Goal: Check status: Check status

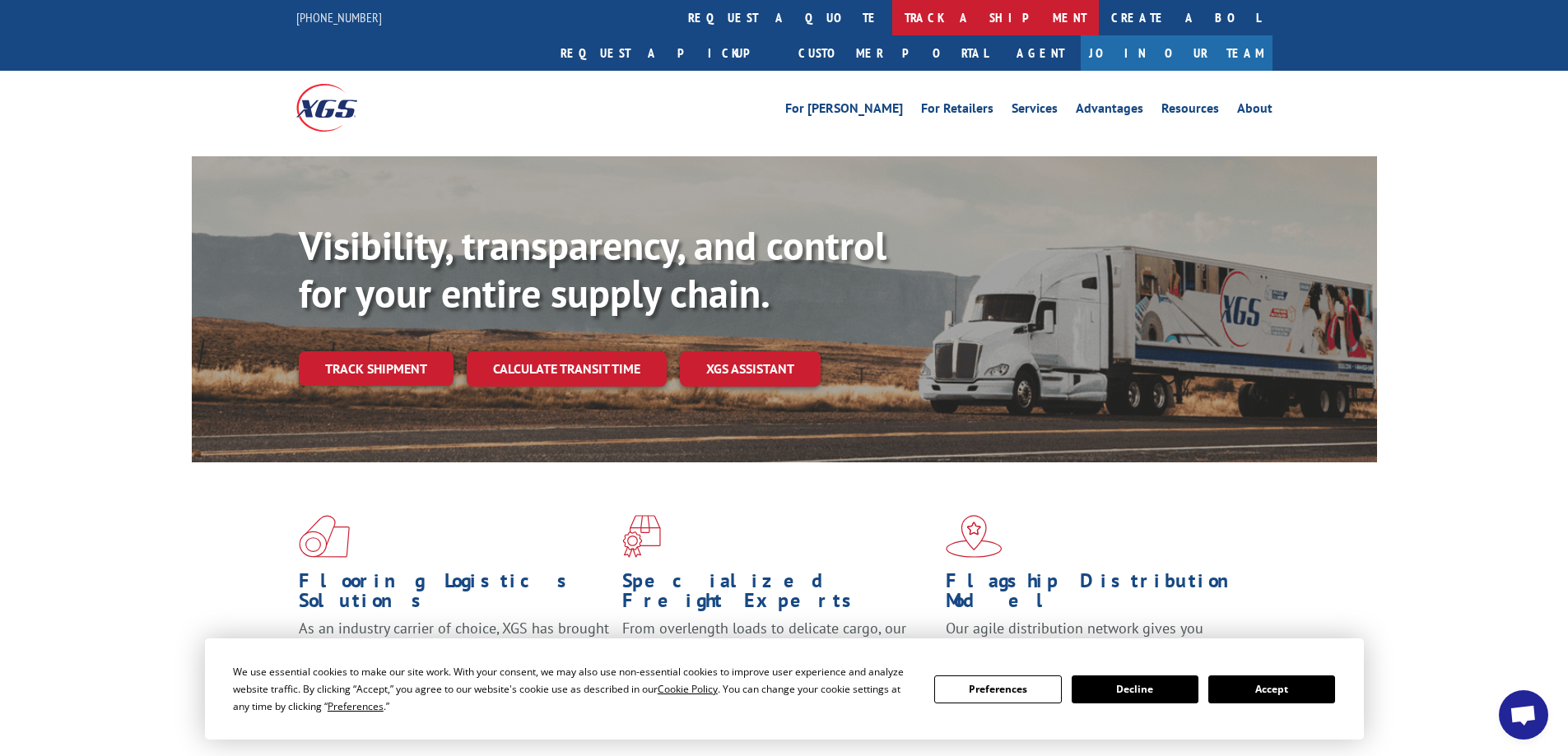
click at [892, 15] on link "track a shipment" at bounding box center [995, 17] width 207 height 36
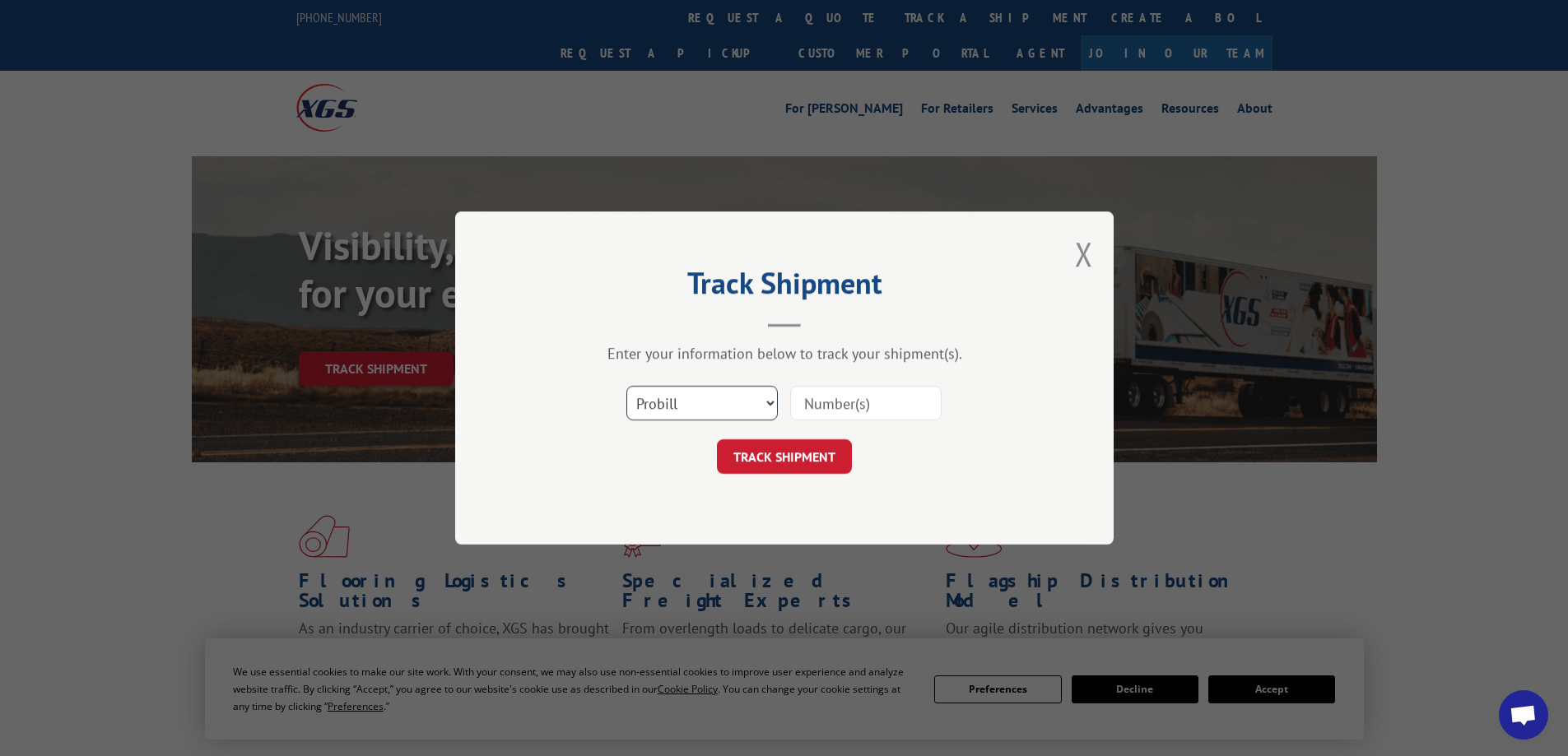
click at [719, 398] on select "Select category... Probill BOL PO" at bounding box center [701, 403] width 152 height 35
click at [899, 413] on input at bounding box center [866, 403] width 152 height 35
type input "17271667"
click at [834, 452] on button "TRACK SHIPMENT" at bounding box center [784, 457] width 135 height 35
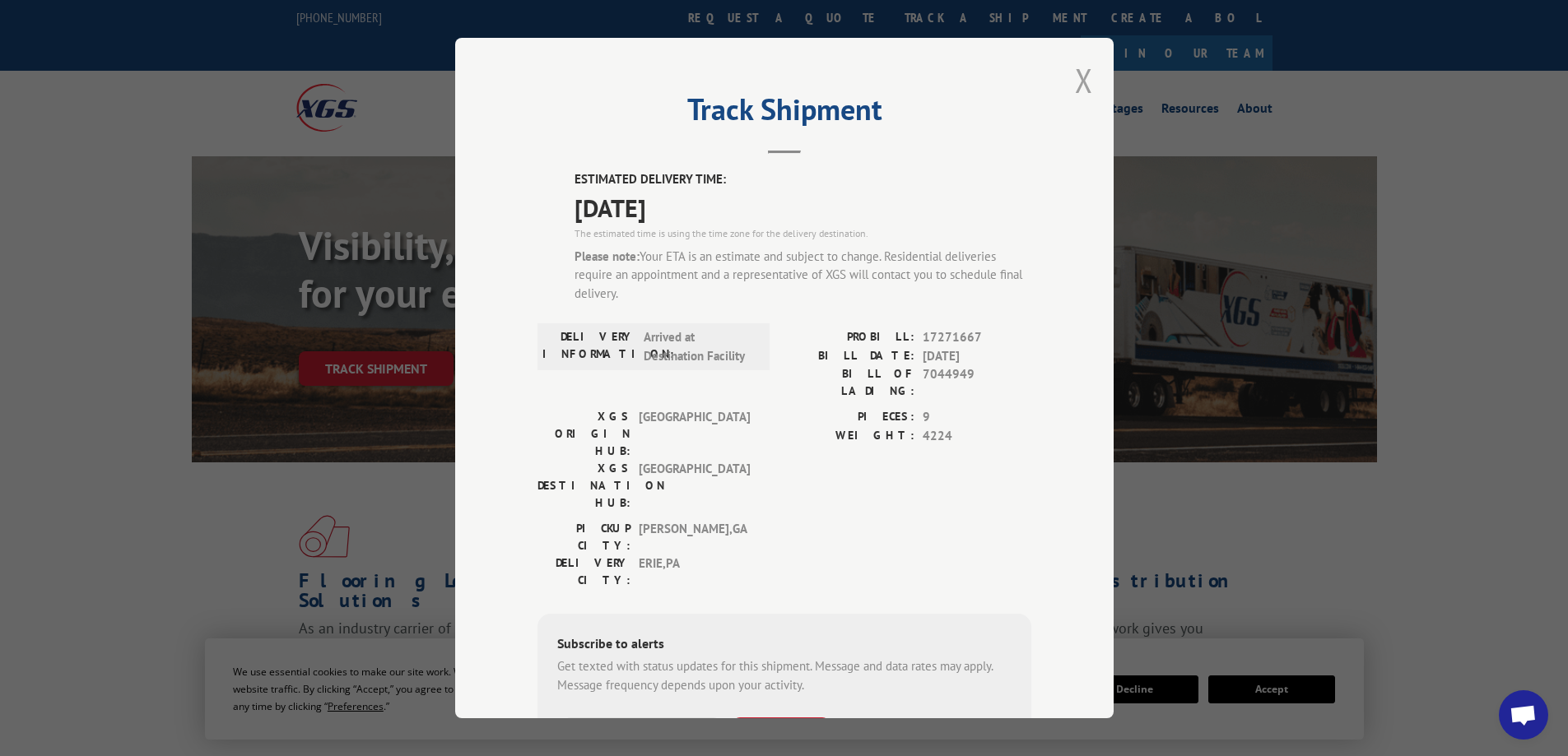
click at [1078, 86] on button "Close modal" at bounding box center [1084, 80] width 18 height 43
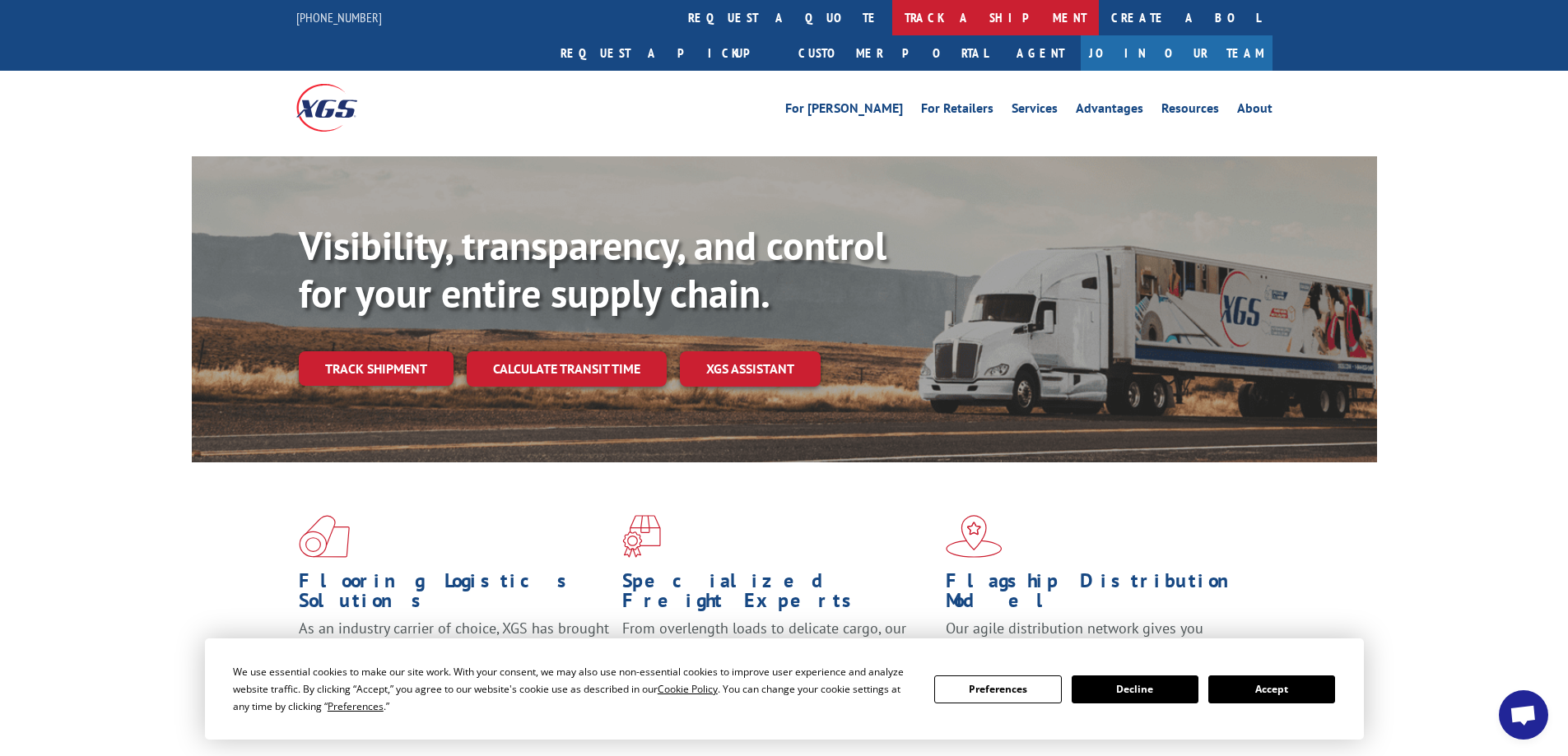
click at [892, 22] on link "track a shipment" at bounding box center [995, 17] width 207 height 36
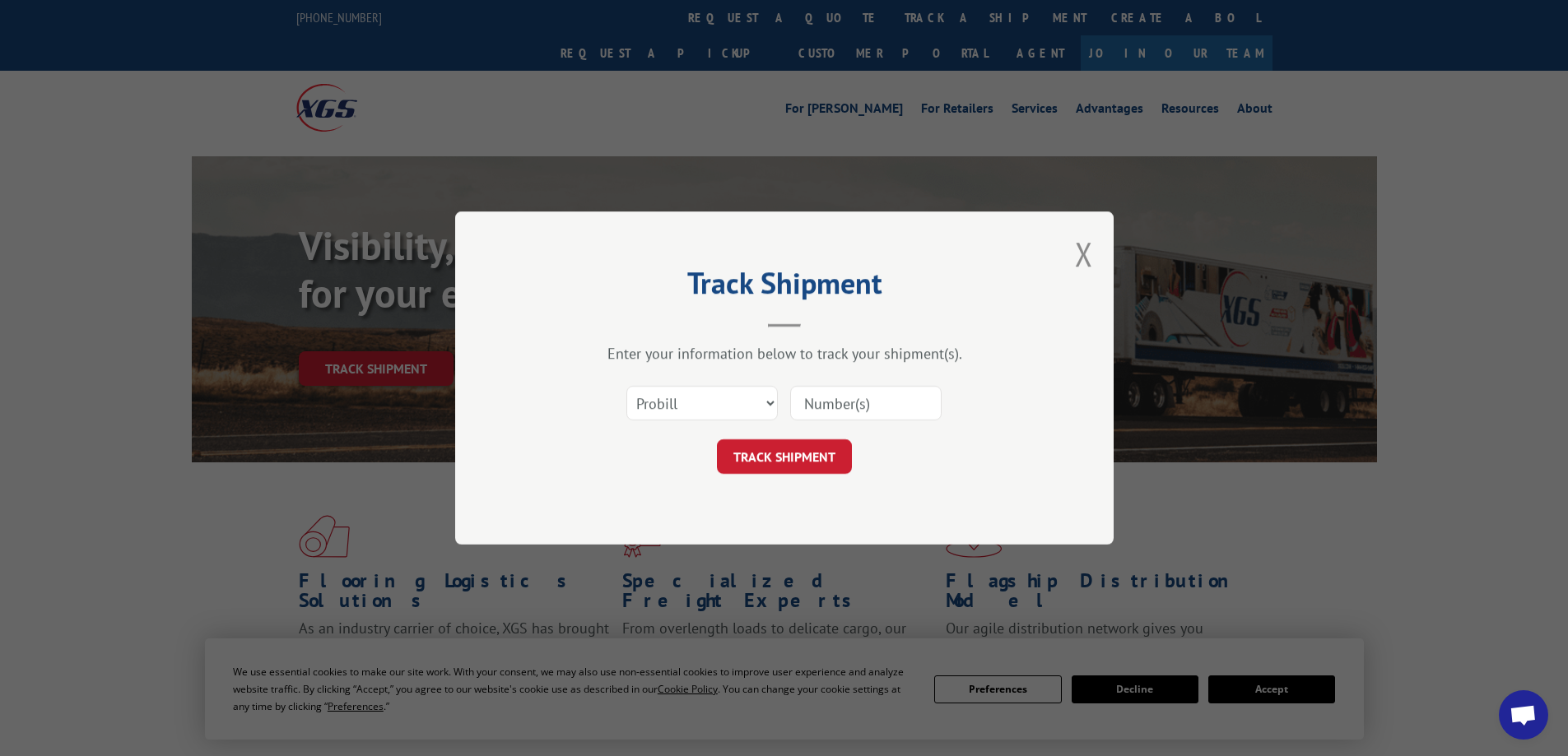
click at [728, 28] on div "Track Shipment Enter your information below to track your shipment(s). Select c…" at bounding box center [784, 378] width 1568 height 756
click at [675, 83] on div "Track Shipment Enter your information below to track your shipment(s). Select c…" at bounding box center [784, 378] width 1568 height 756
drag, startPoint x: 974, startPoint y: 103, endPoint x: 1222, endPoint y: 103, distance: 248.0
click at [1070, 103] on div "Track Shipment Enter your information below to track your shipment(s). Select c…" at bounding box center [784, 378] width 1568 height 756
click at [1470, 93] on div "Track Shipment Enter your information below to track your shipment(s). Select c…" at bounding box center [784, 378] width 1568 height 756
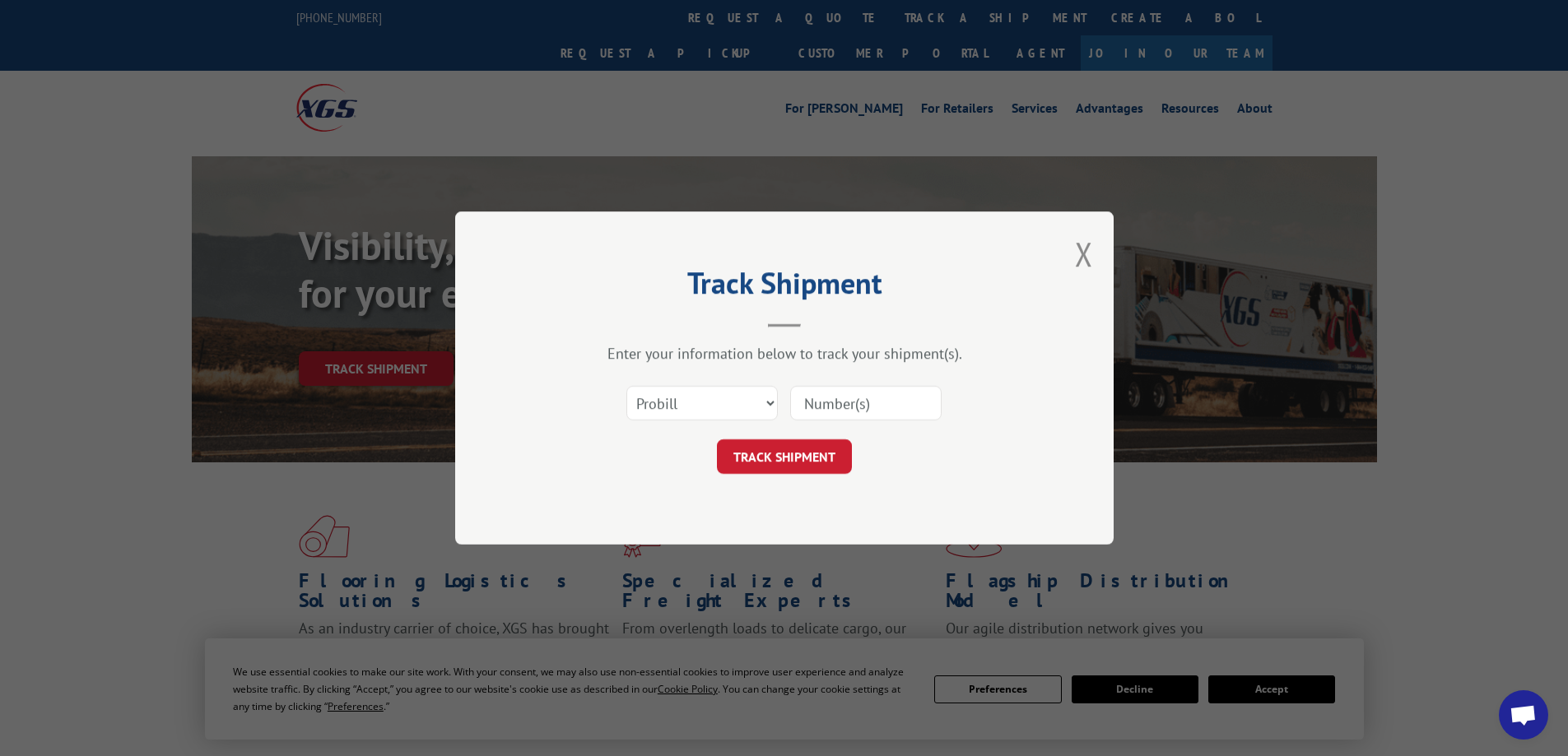
click at [1077, 255] on button "Close modal" at bounding box center [1084, 254] width 18 height 43
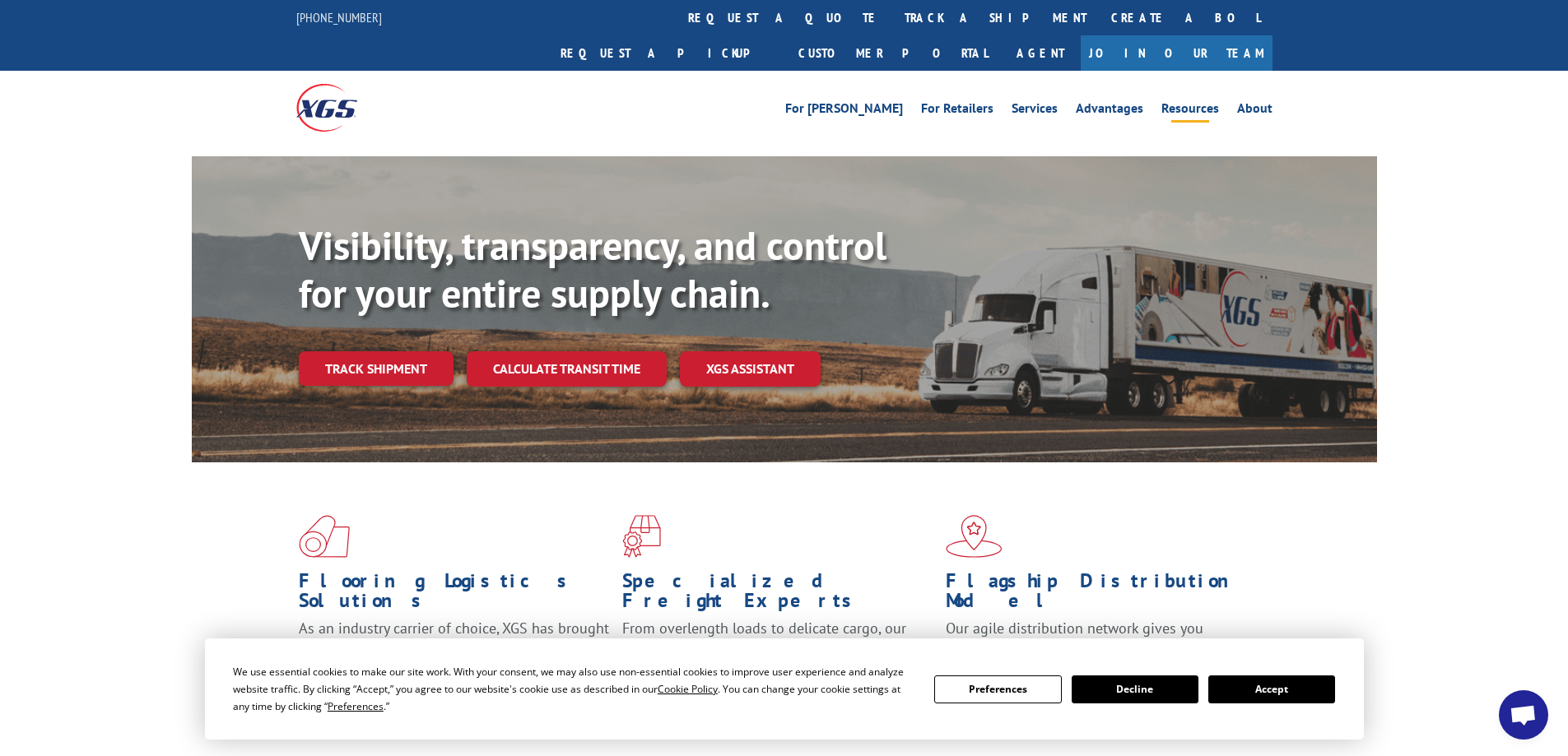
click at [1209, 102] on link "Resources" at bounding box center [1189, 111] width 58 height 18
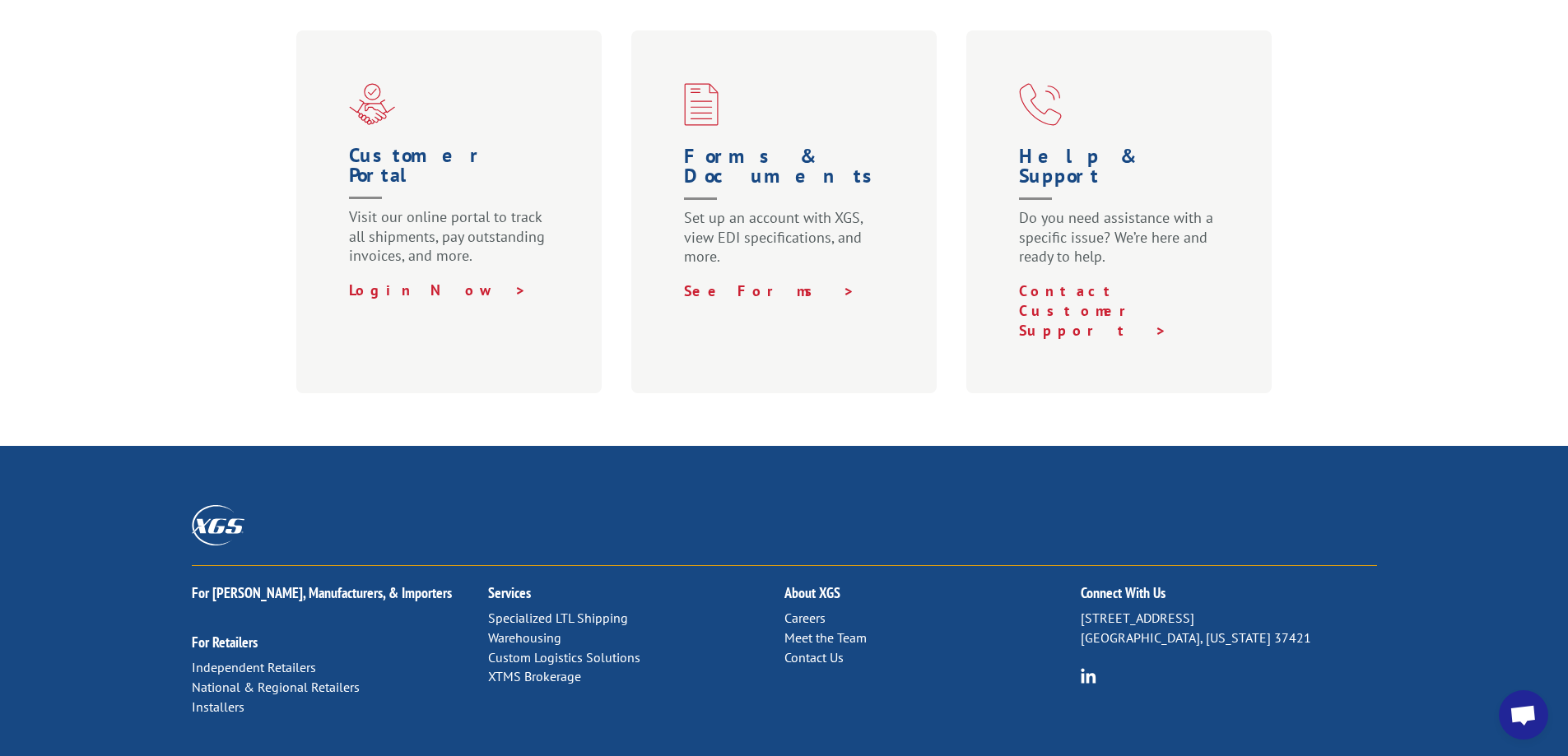
scroll to position [1053, 0]
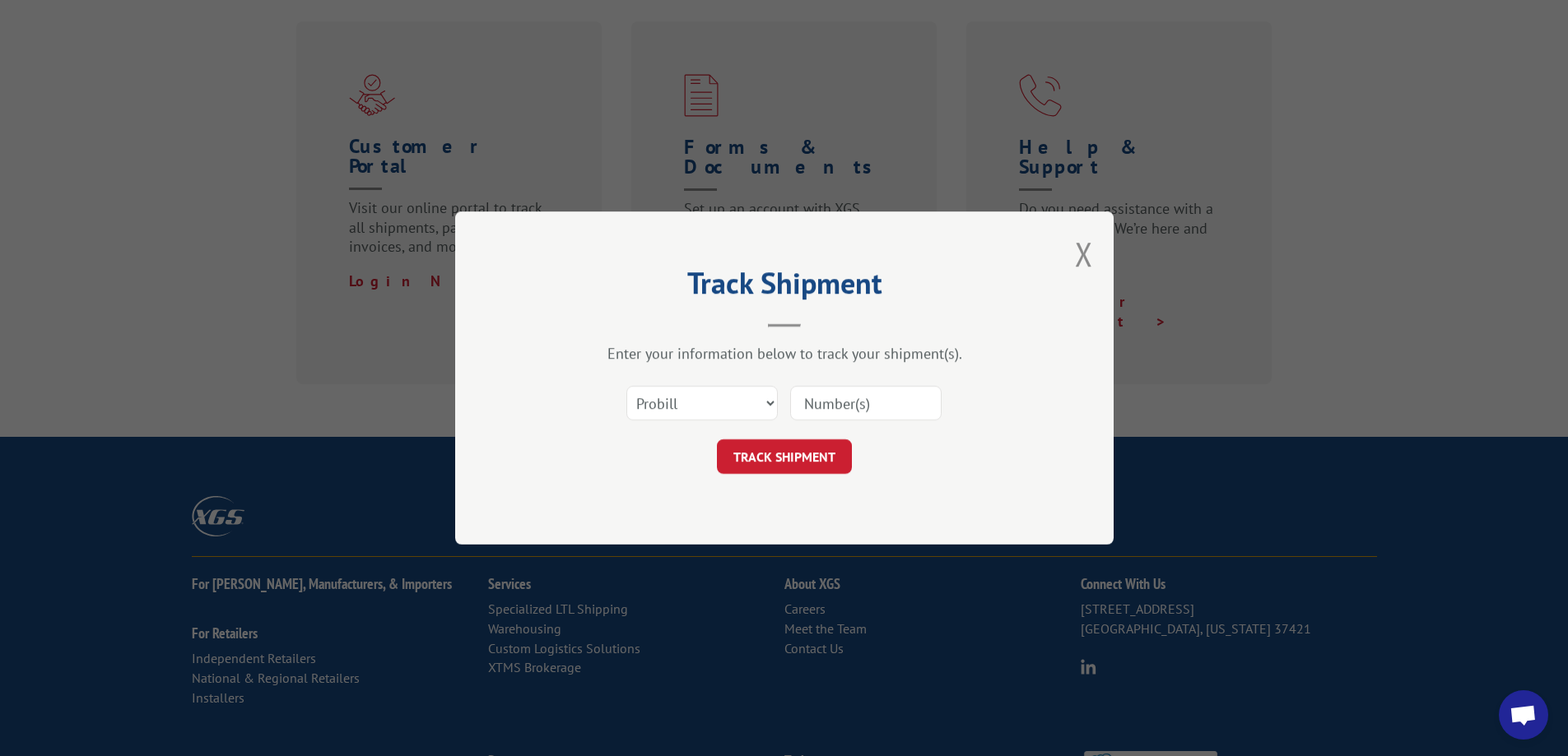
click at [855, 610] on div "Track Shipment Enter your information below to track your shipment(s). Select c…" at bounding box center [784, 378] width 1568 height 756
click at [1082, 251] on button "Close modal" at bounding box center [1084, 254] width 18 height 43
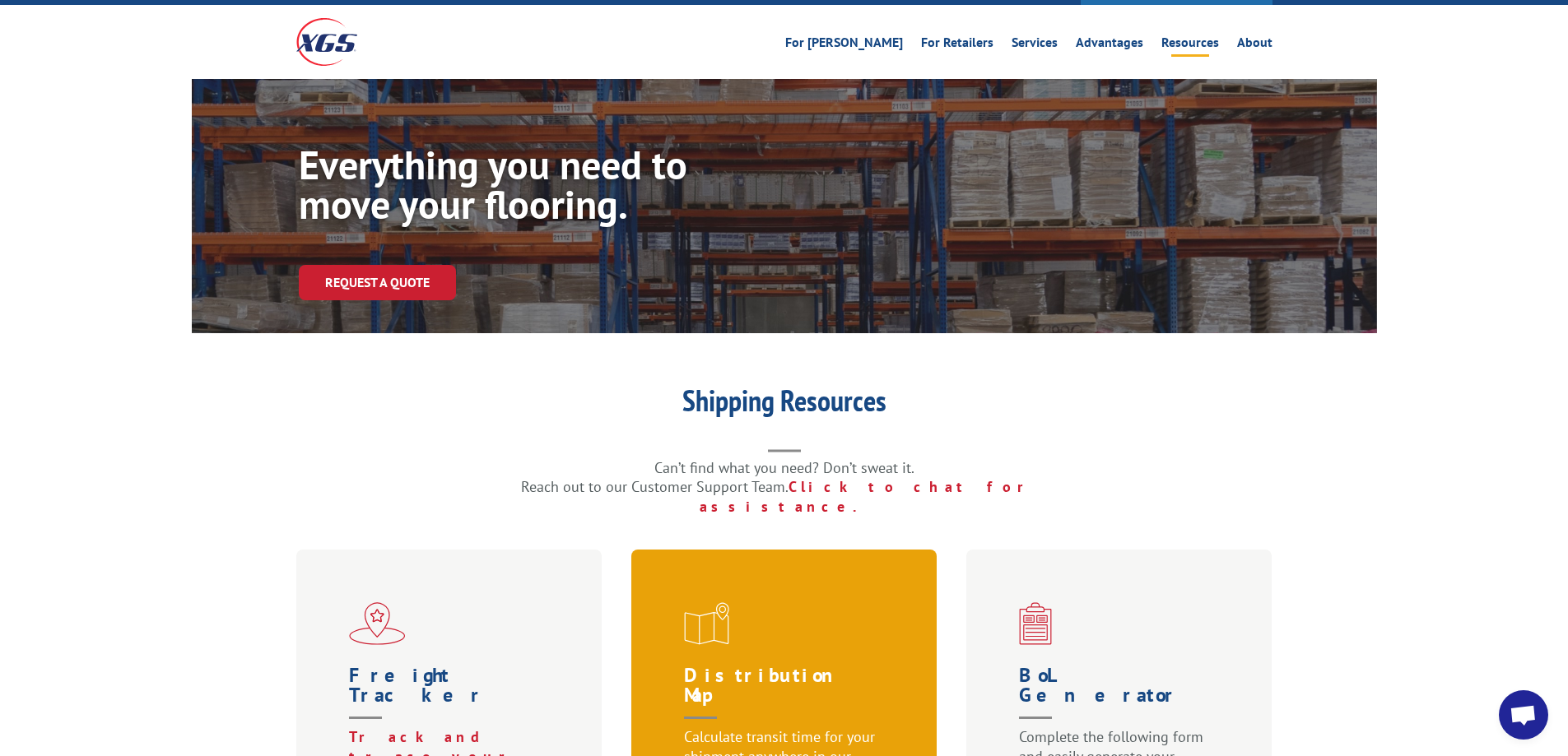
scroll to position [0, 0]
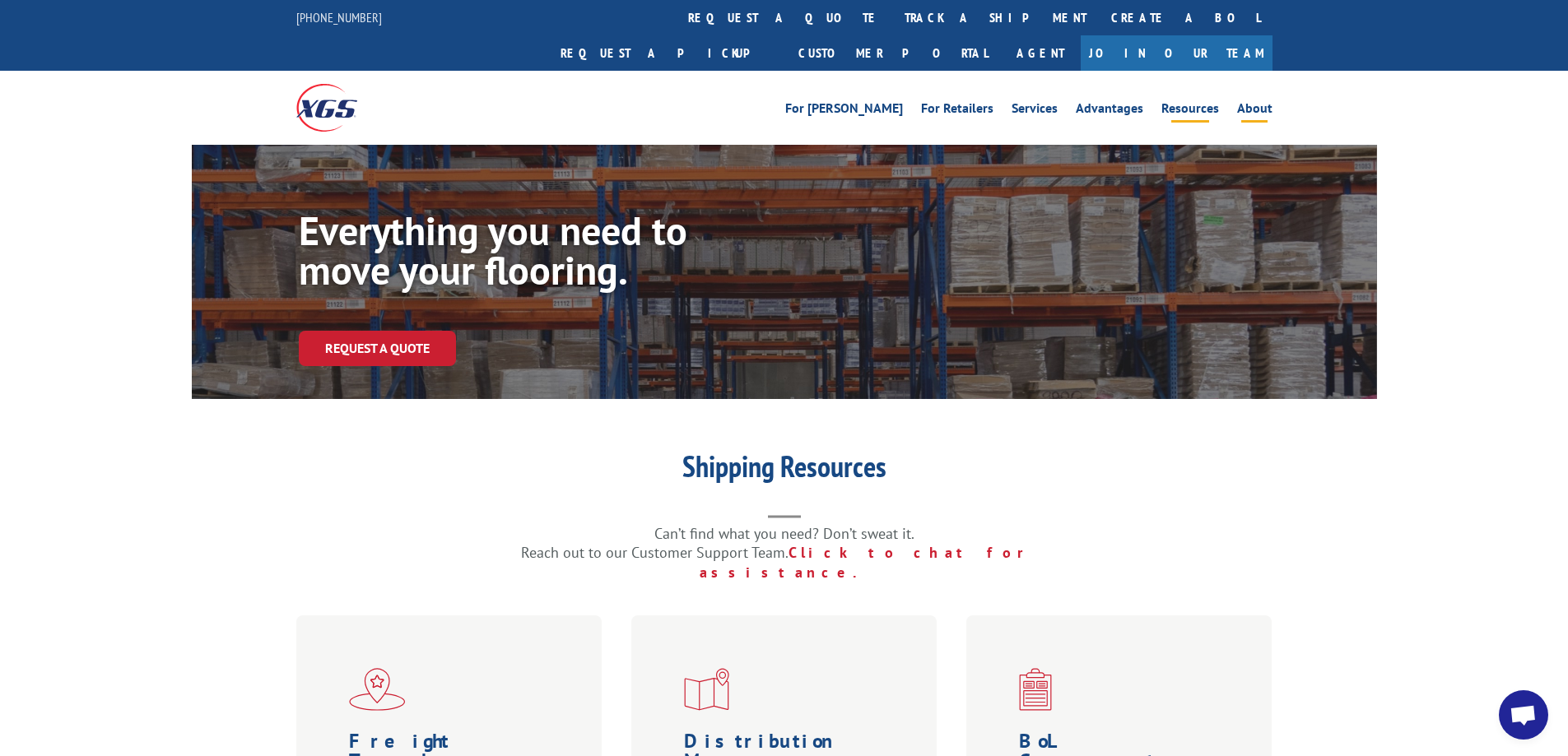
click at [1260, 102] on link "About" at bounding box center [1255, 111] width 36 height 18
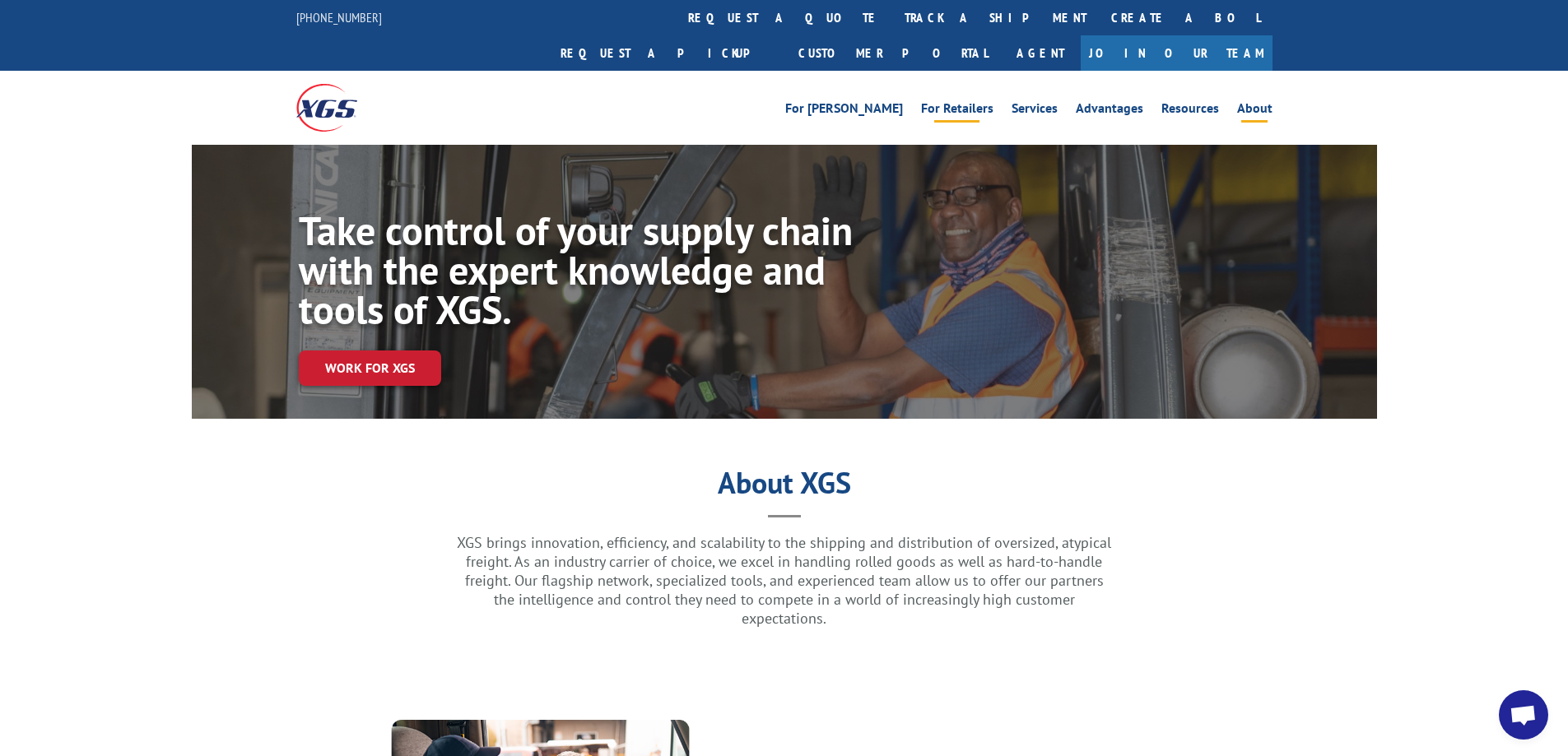
click at [982, 102] on link "For Retailers" at bounding box center [957, 111] width 73 height 18
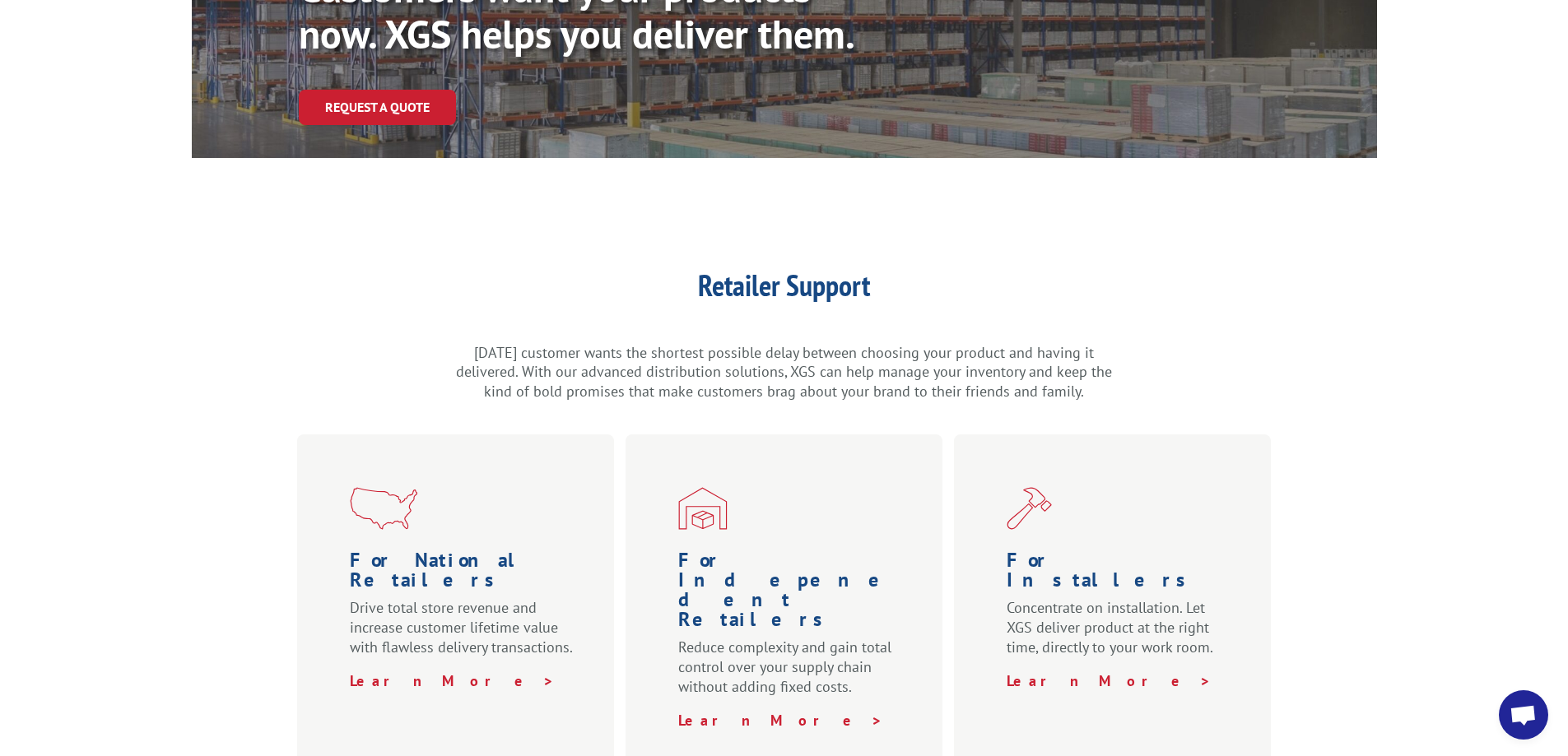
scroll to position [231, 0]
